Goal: Navigation & Orientation: Understand site structure

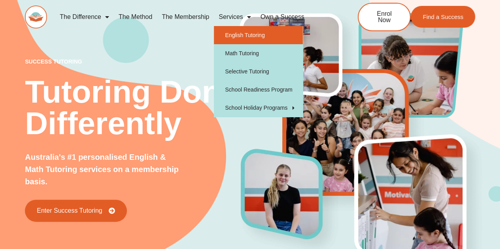
click at [232, 35] on link "English Tutoring" at bounding box center [258, 35] width 89 height 18
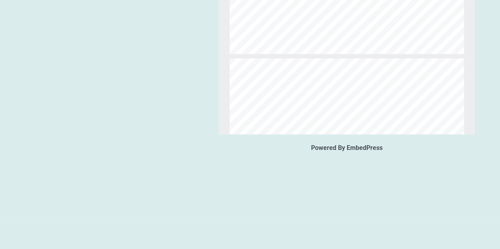
scroll to position [1185, 0]
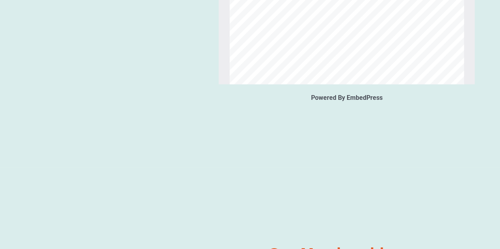
type input "*"
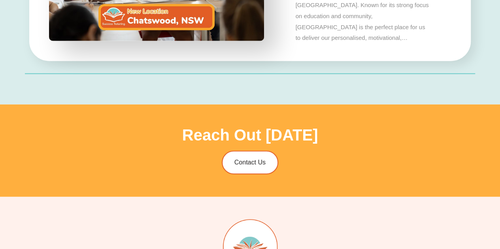
scroll to position [2805, 0]
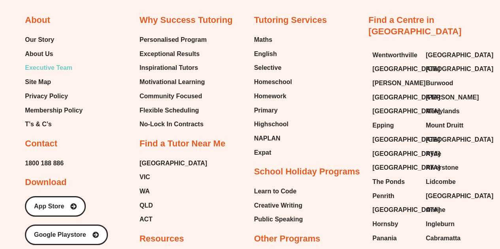
click at [66, 64] on span "Executive Team" at bounding box center [48, 68] width 47 height 12
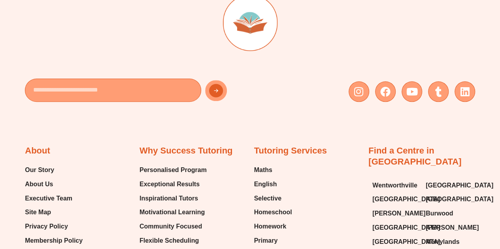
scroll to position [1778, 0]
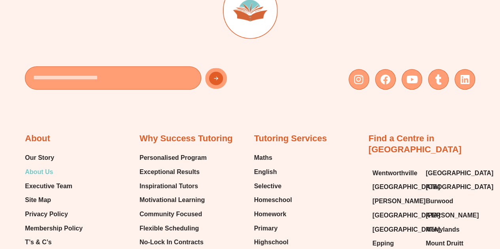
click at [38, 166] on span "About Us" at bounding box center [39, 172] width 28 height 12
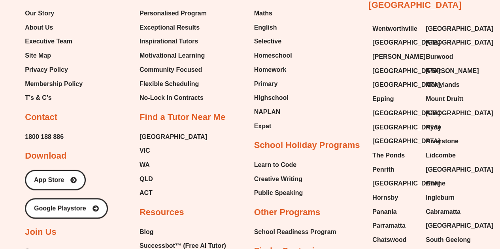
scroll to position [1778, 0]
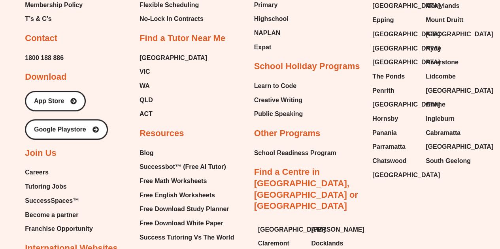
click at [41, 227] on span "Franchise Opportunity" at bounding box center [59, 229] width 68 height 12
